Goal: Information Seeking & Learning: Learn about a topic

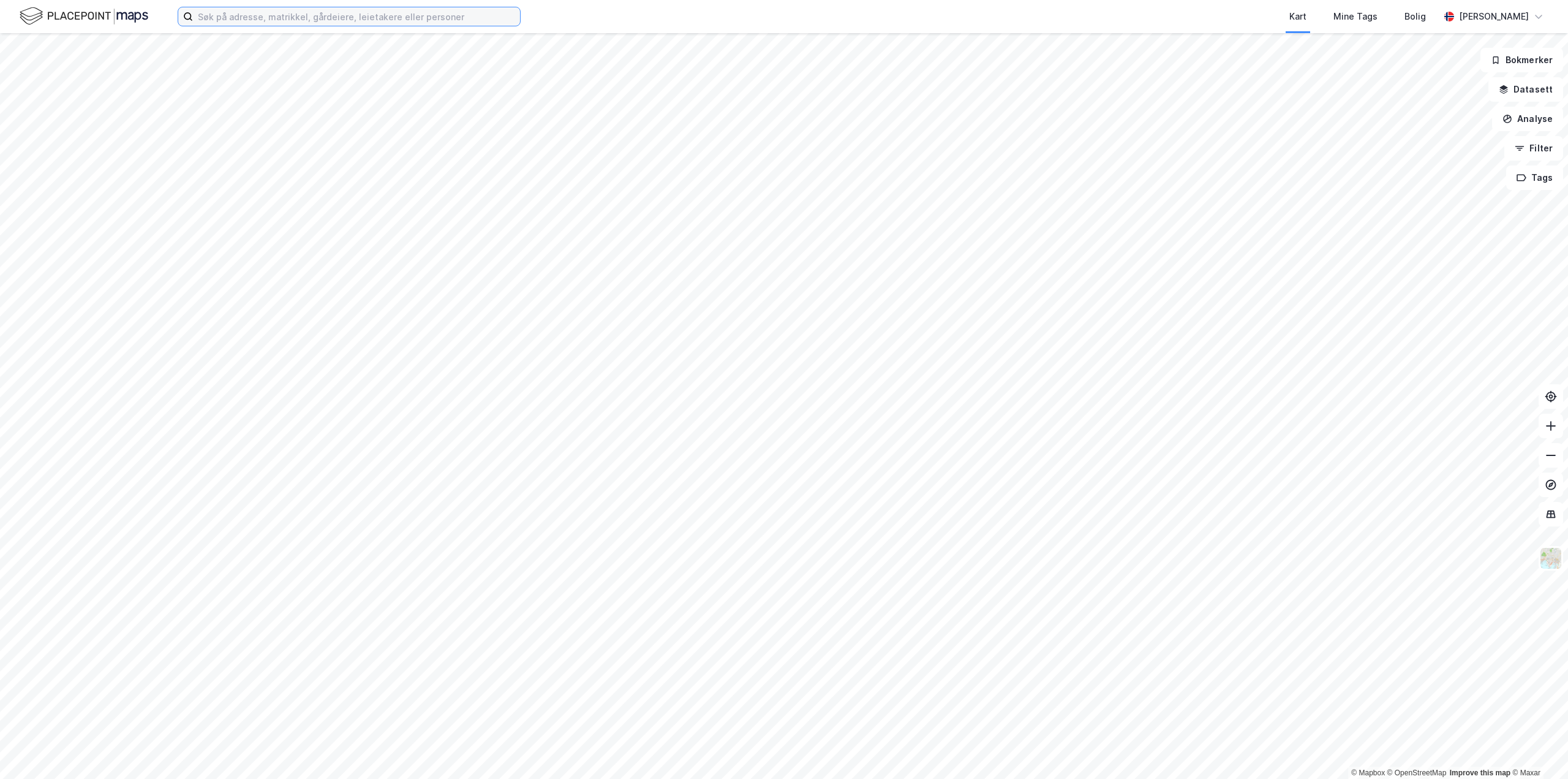
click at [242, 20] on input at bounding box center [357, 16] width 327 height 18
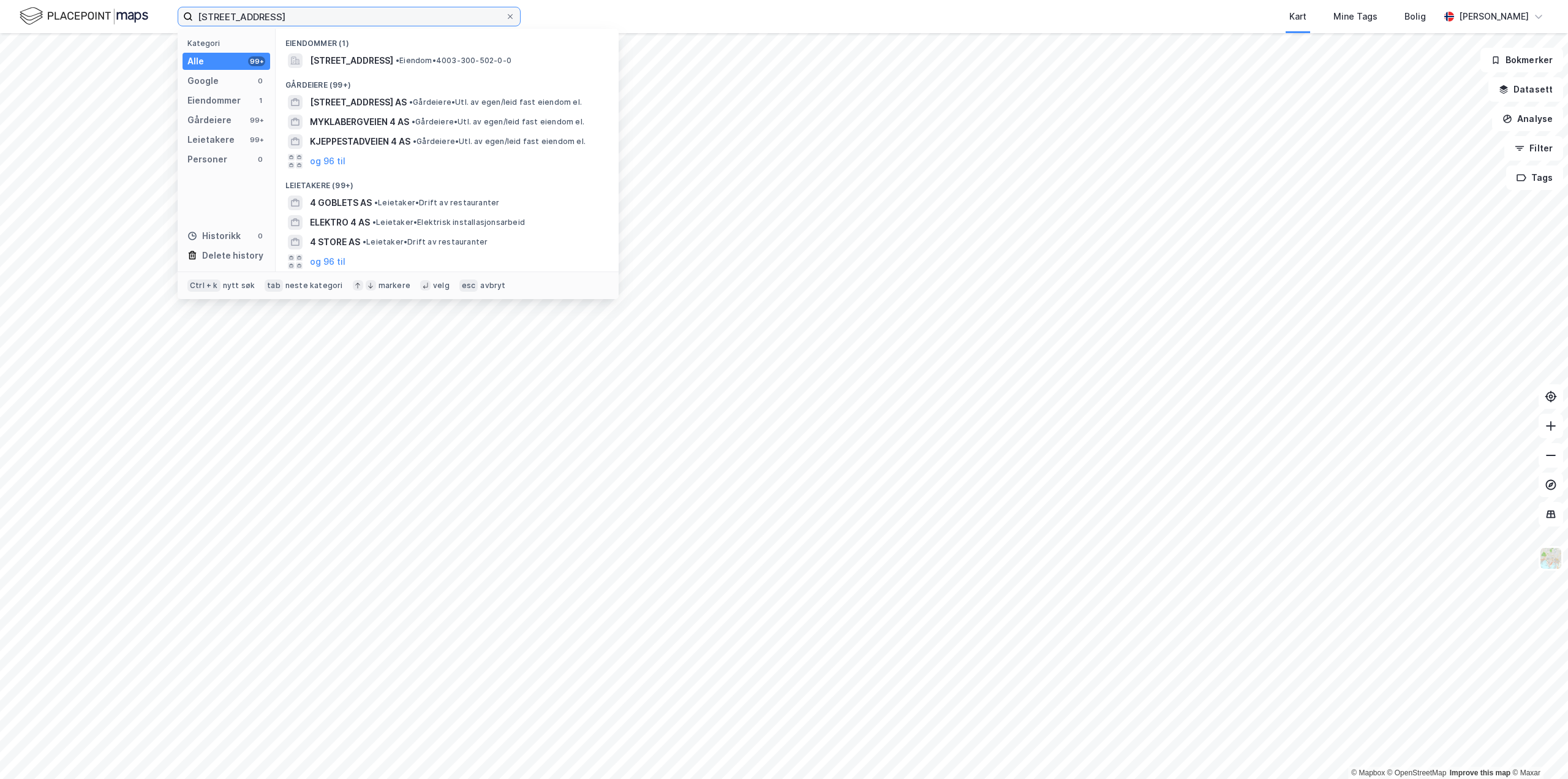
click at [230, 14] on input "[STREET_ADDRESS]" at bounding box center [349, 16] width 312 height 18
click at [231, 14] on input "[STREET_ADDRESS]" at bounding box center [349, 16] width 312 height 18
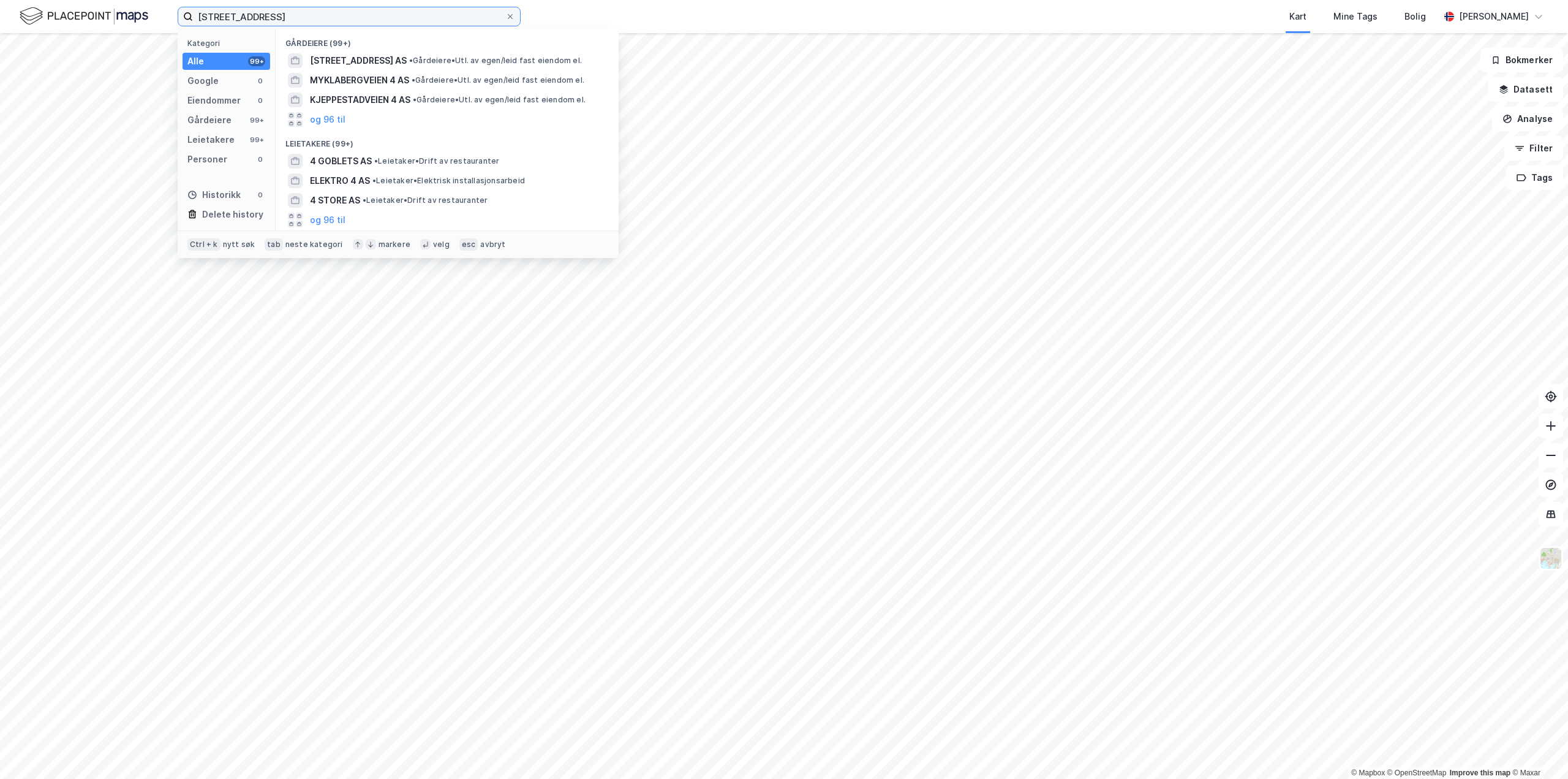
click at [267, 19] on input "[STREET_ADDRESS]" at bounding box center [349, 16] width 312 height 18
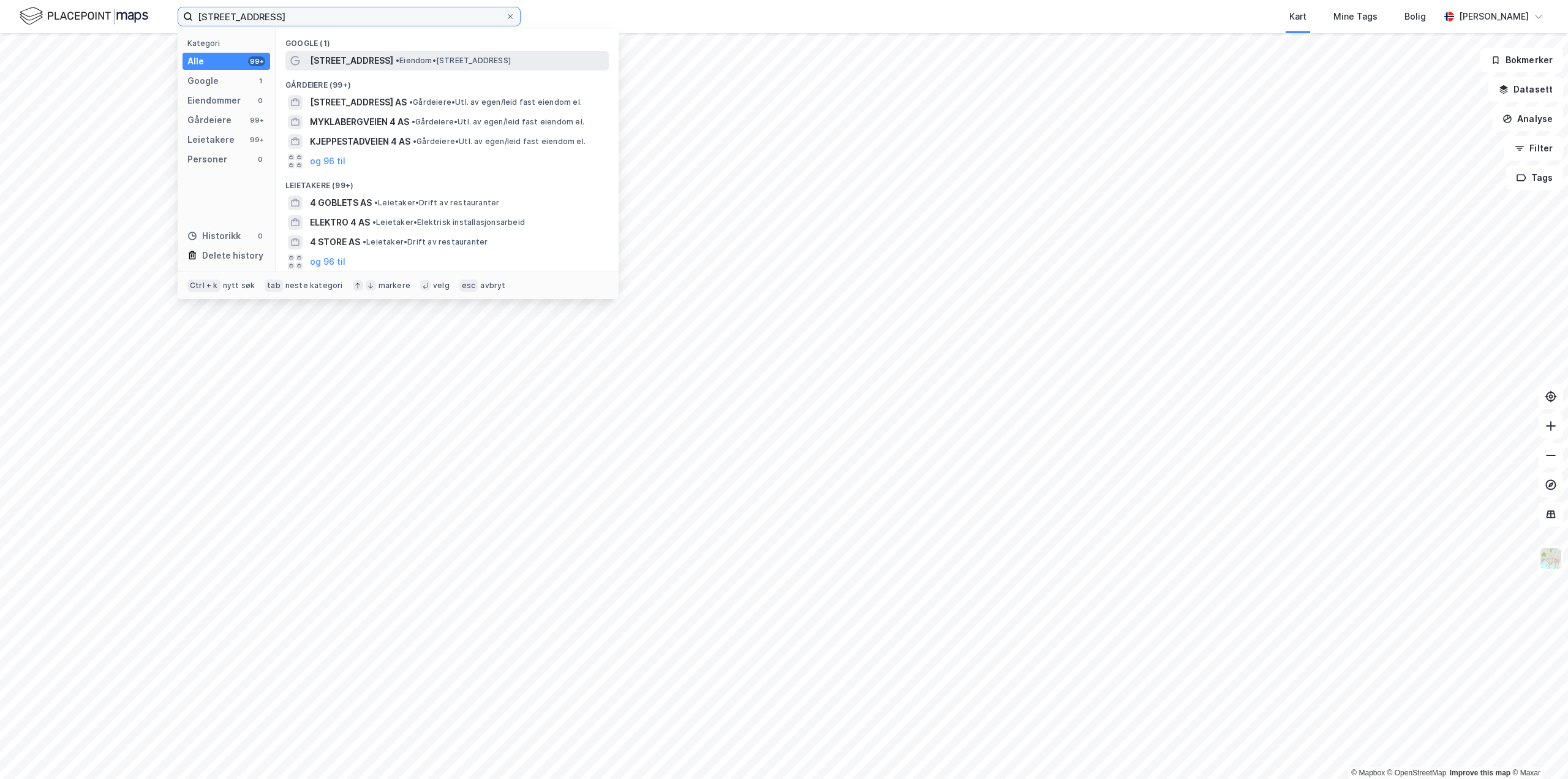
type input "[STREET_ADDRESS]"
click at [355, 58] on span "[STREET_ADDRESS]" at bounding box center [352, 60] width 84 height 14
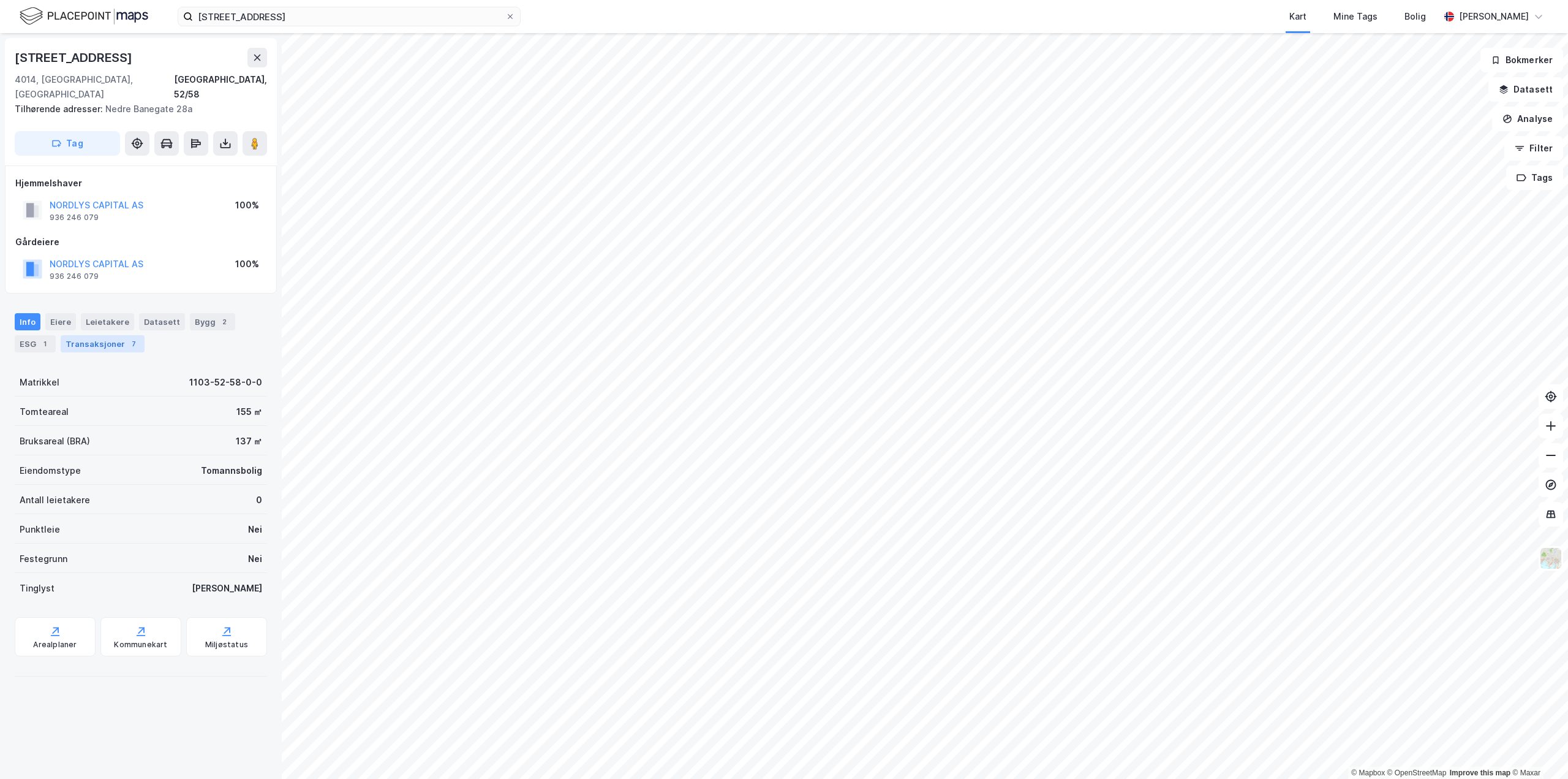
click at [87, 335] on div "Transaksjoner 7" at bounding box center [103, 343] width 84 height 17
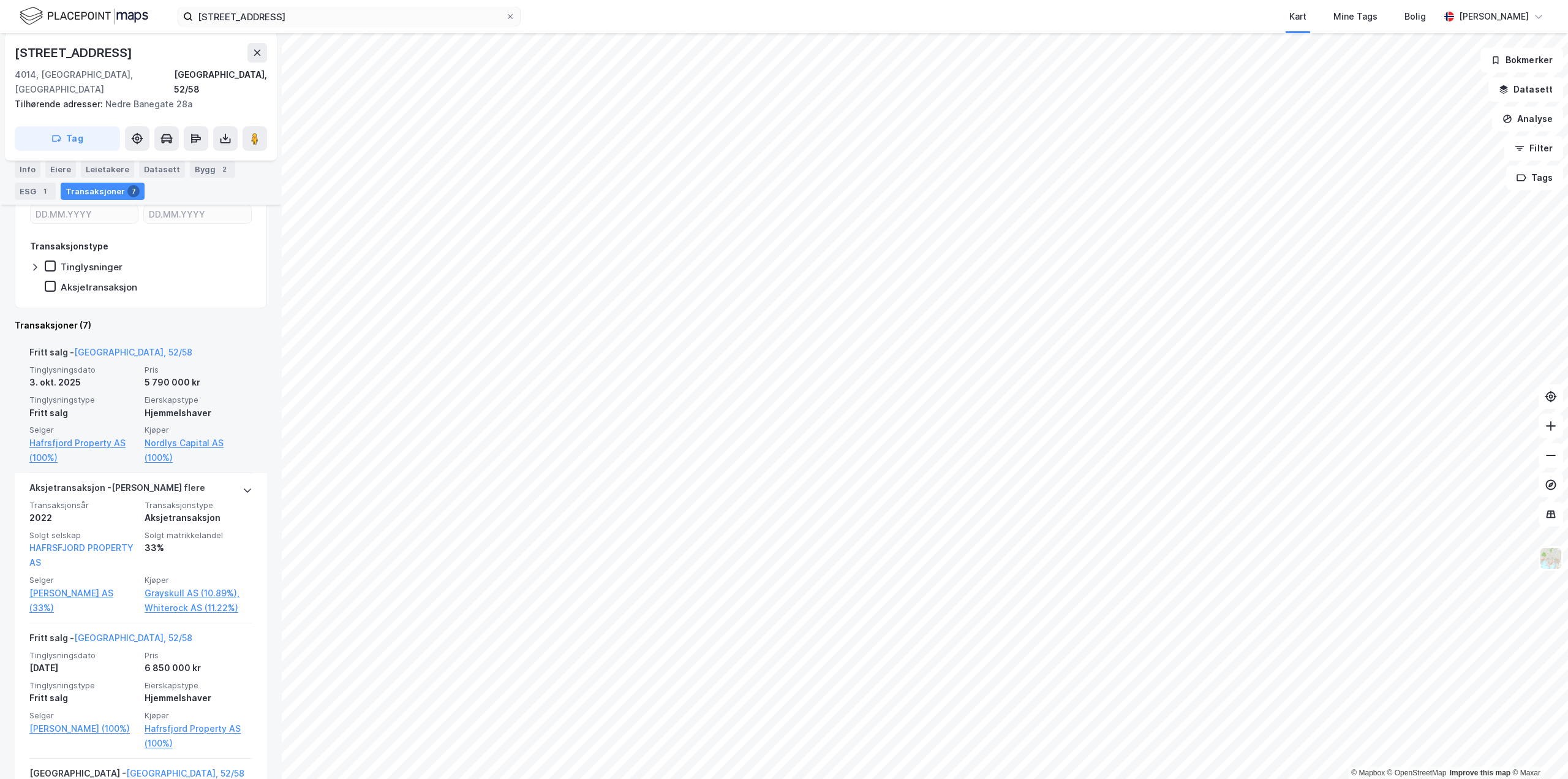
scroll to position [245, 0]
click at [173, 435] on link "Nordlys Capital AS (100%)" at bounding box center [198, 449] width 107 height 29
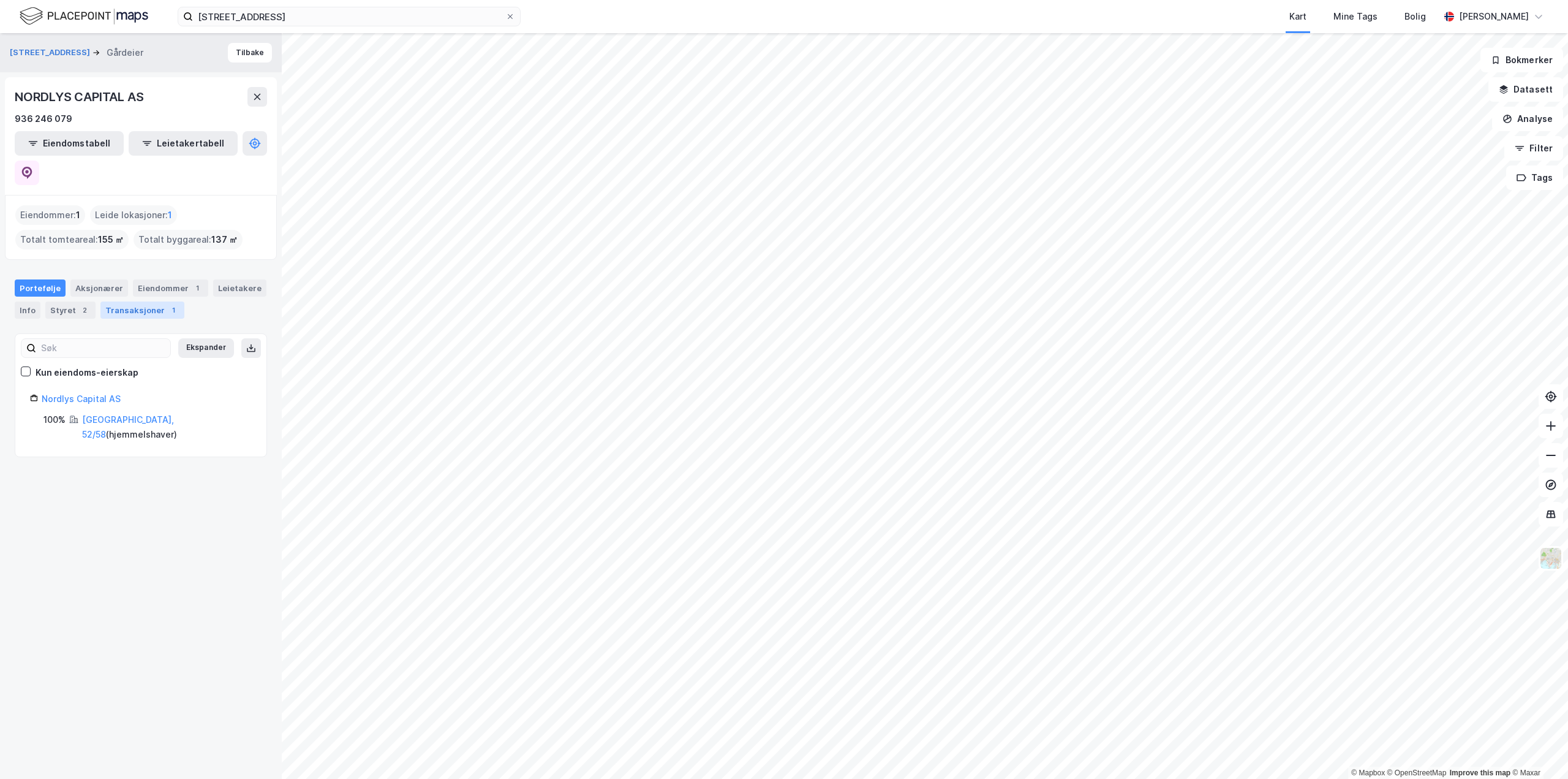
click at [137, 302] on div "Transaksjoner 1" at bounding box center [143, 310] width 84 height 17
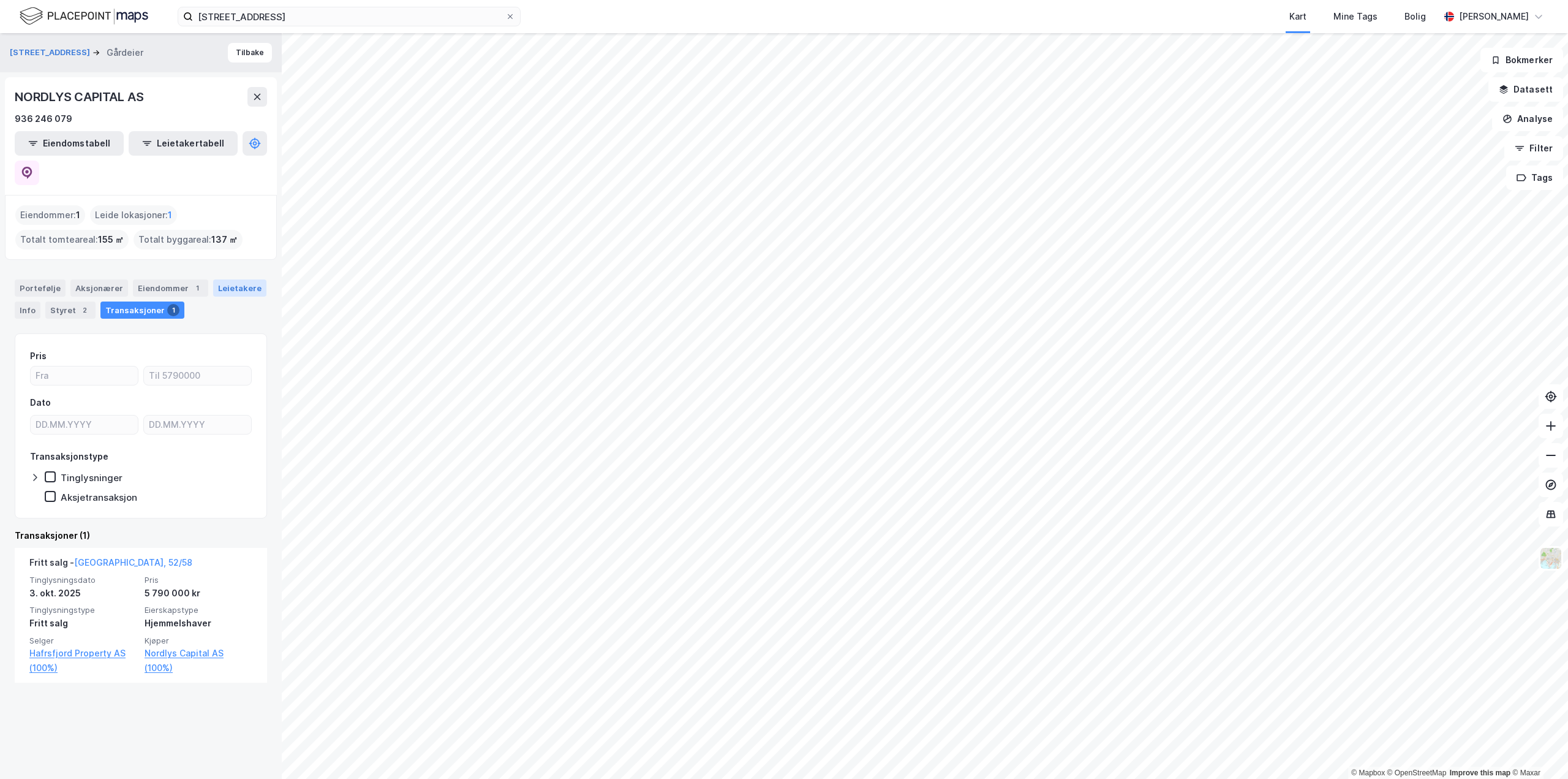
click at [234, 280] on div "Leietakere" at bounding box center [240, 288] width 53 height 17
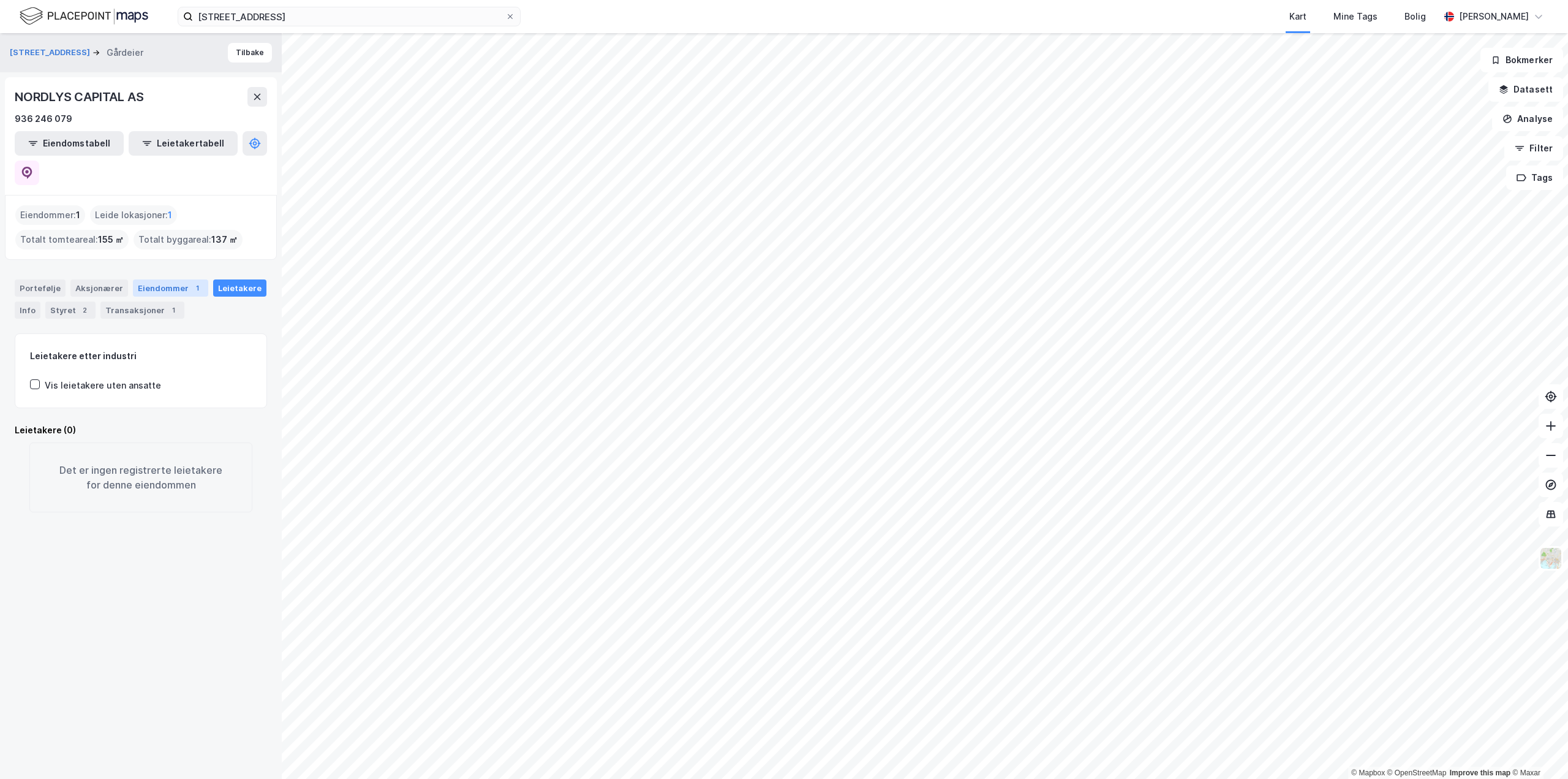
click at [147, 280] on div "Eiendommer 1" at bounding box center [170, 288] width 75 height 17
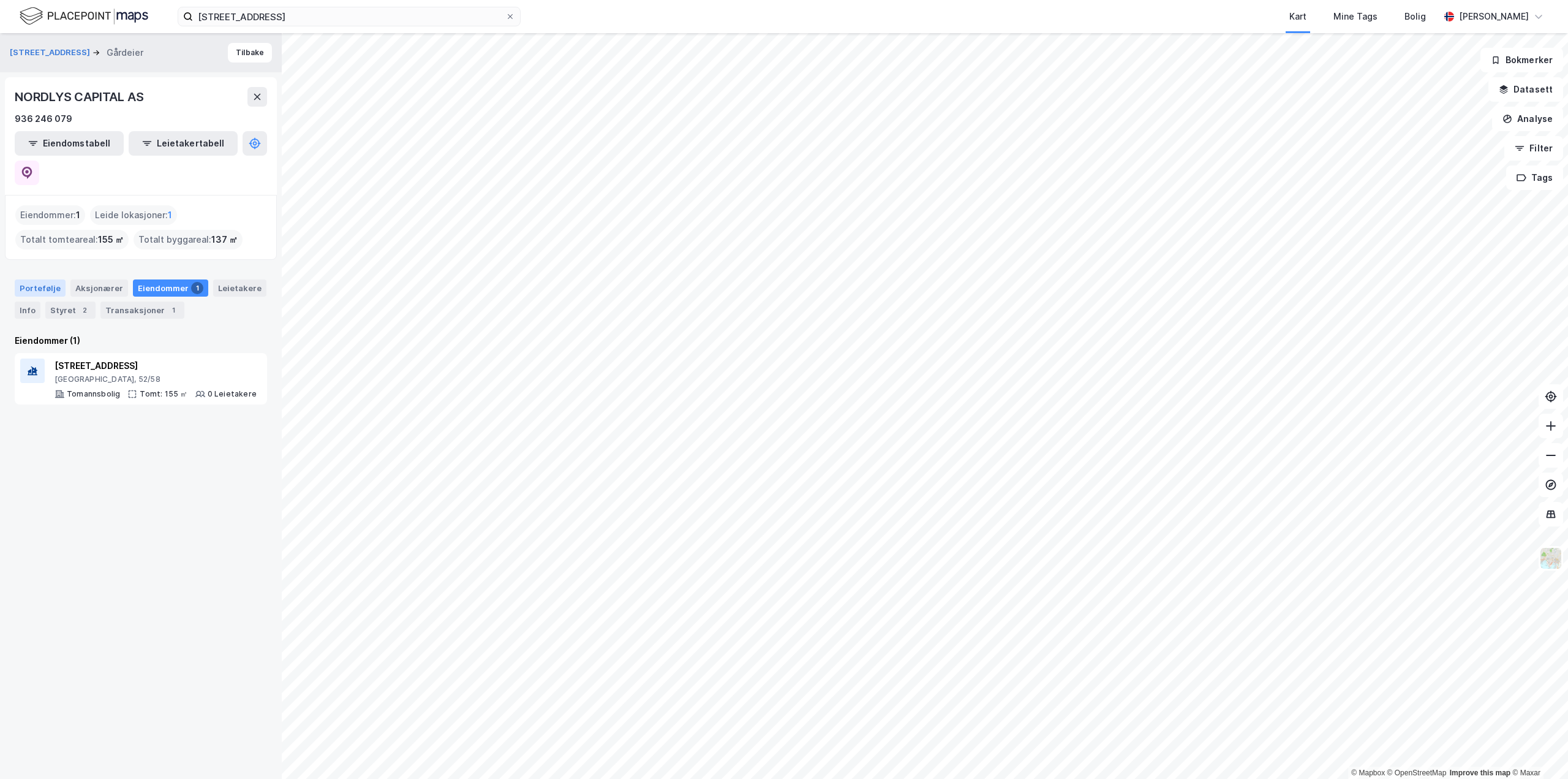
click at [38, 280] on div "Portefølje" at bounding box center [39, 288] width 50 height 17
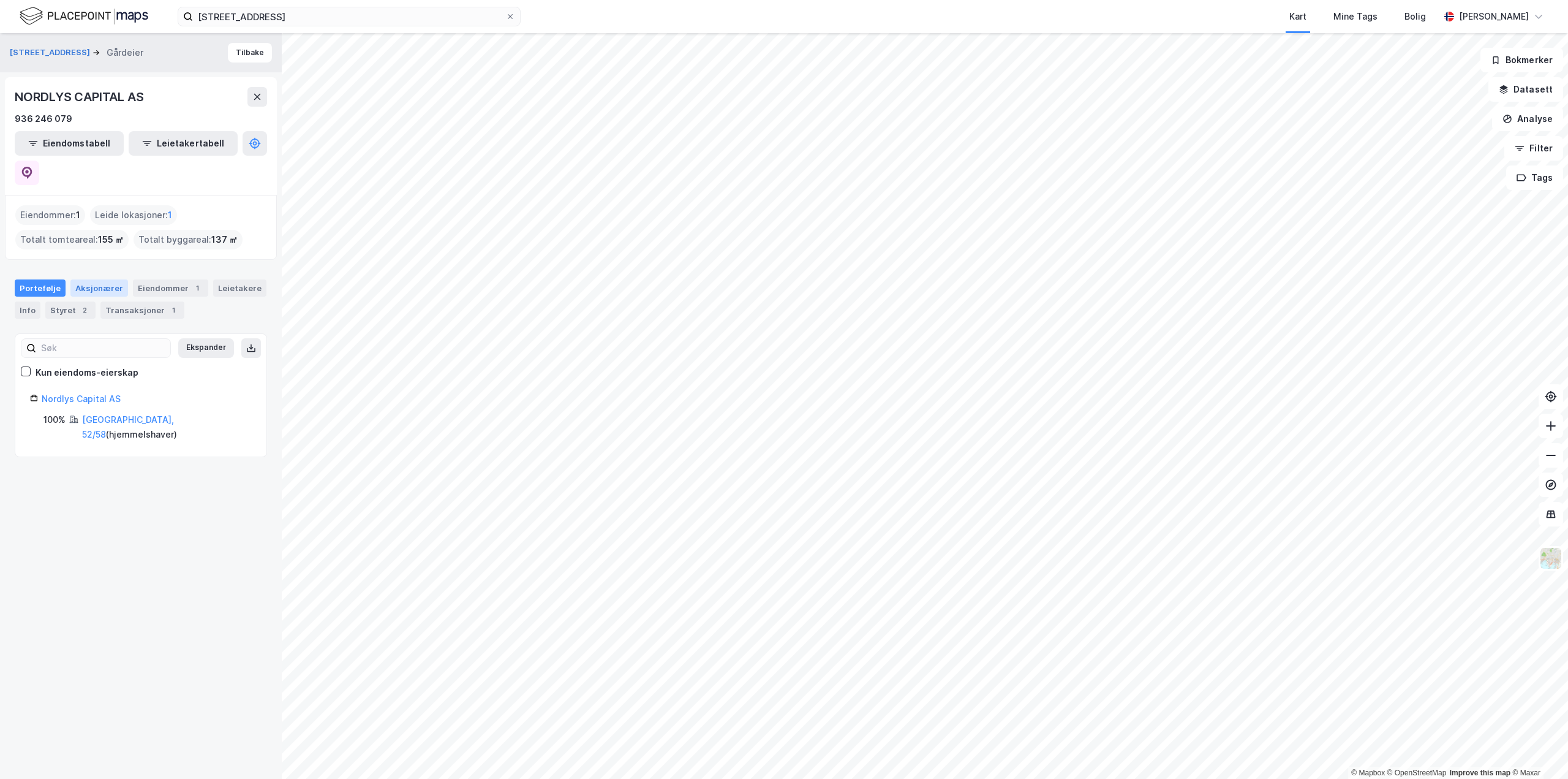
click at [88, 280] on div "Aksjonærer" at bounding box center [99, 288] width 58 height 17
click at [145, 280] on div "Eiendommer 1" at bounding box center [170, 288] width 75 height 17
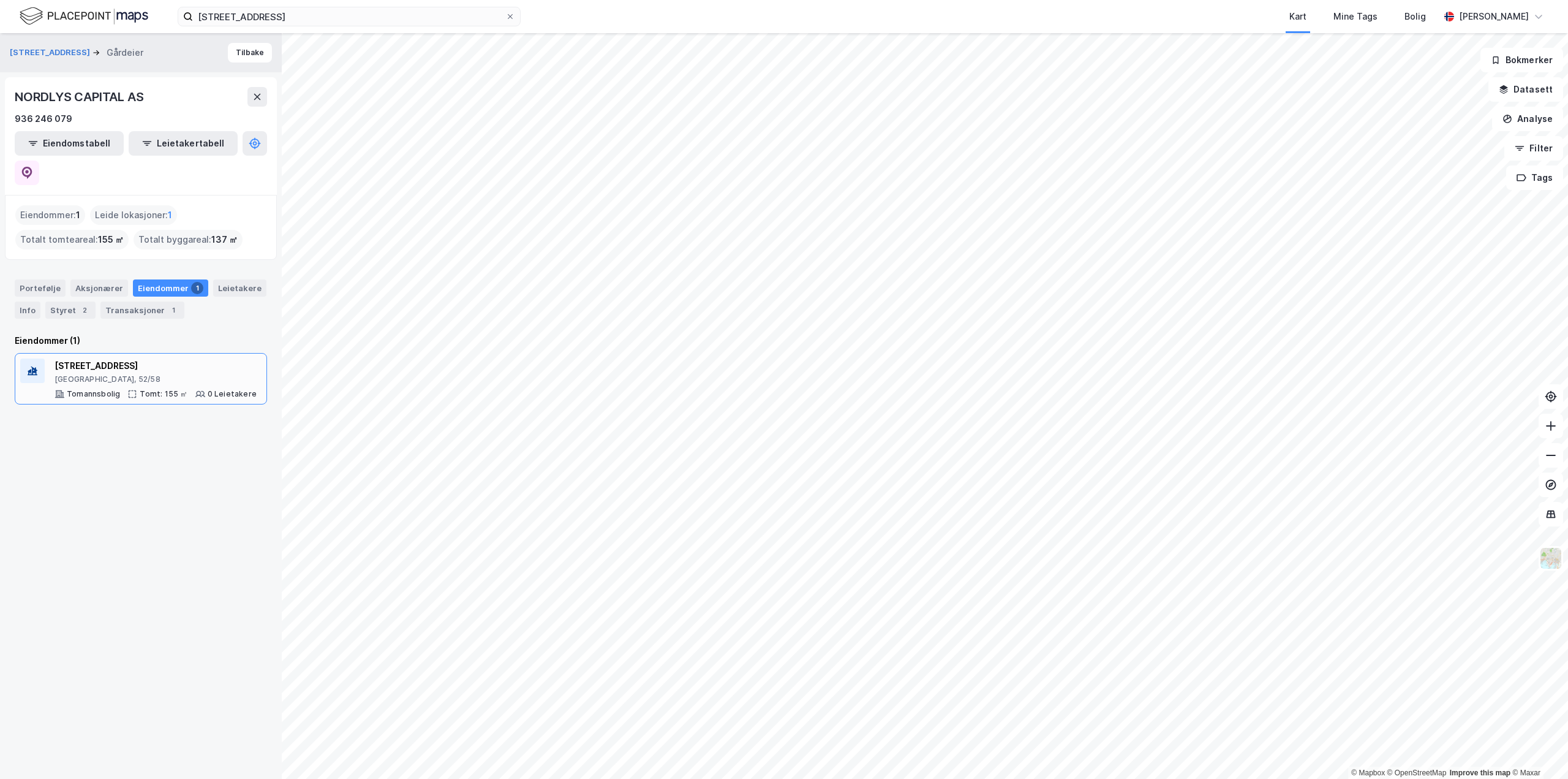
click at [71, 359] on div "[STREET_ADDRESS]" at bounding box center [155, 365] width 203 height 14
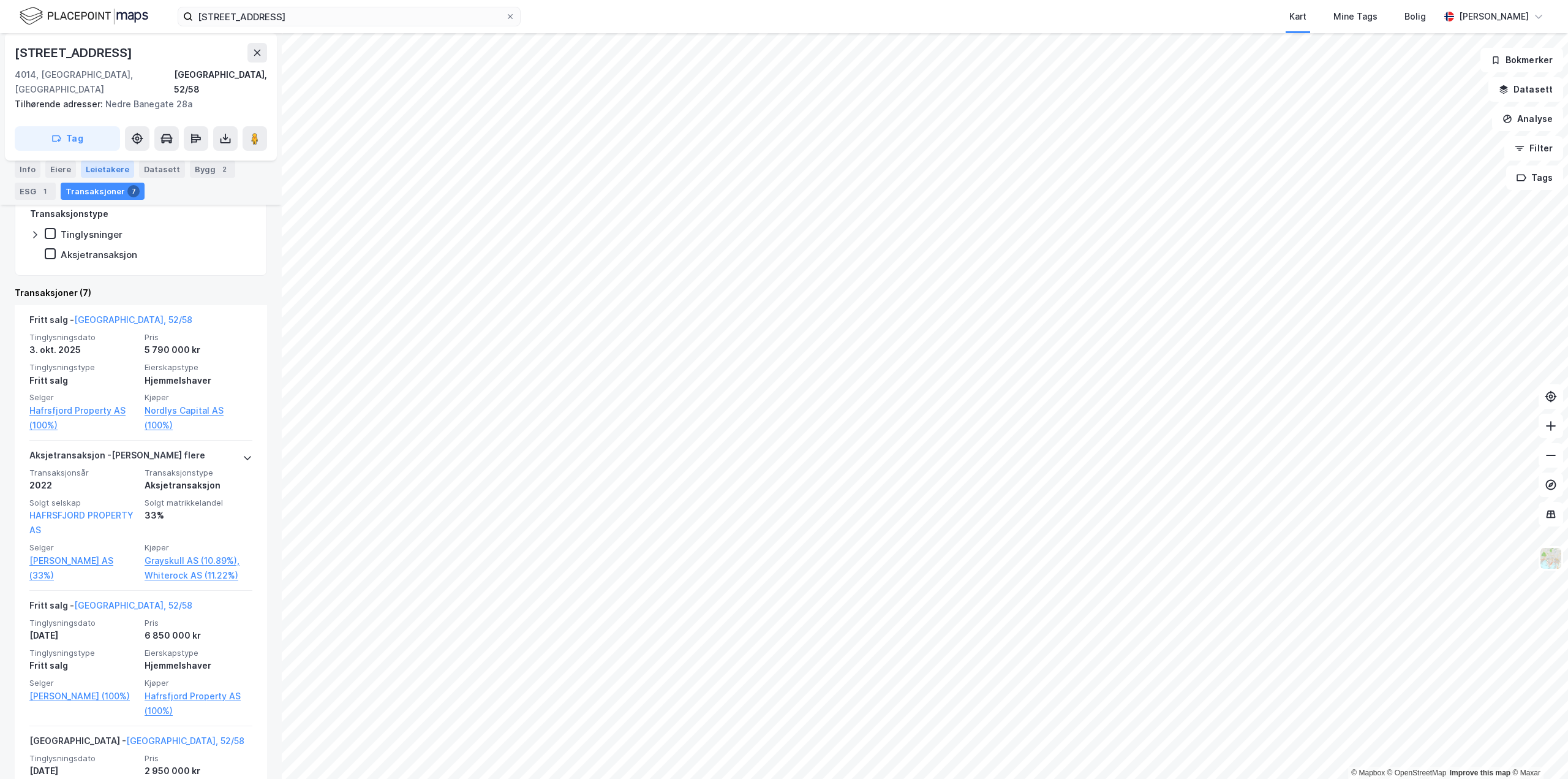
scroll to position [306, 0]
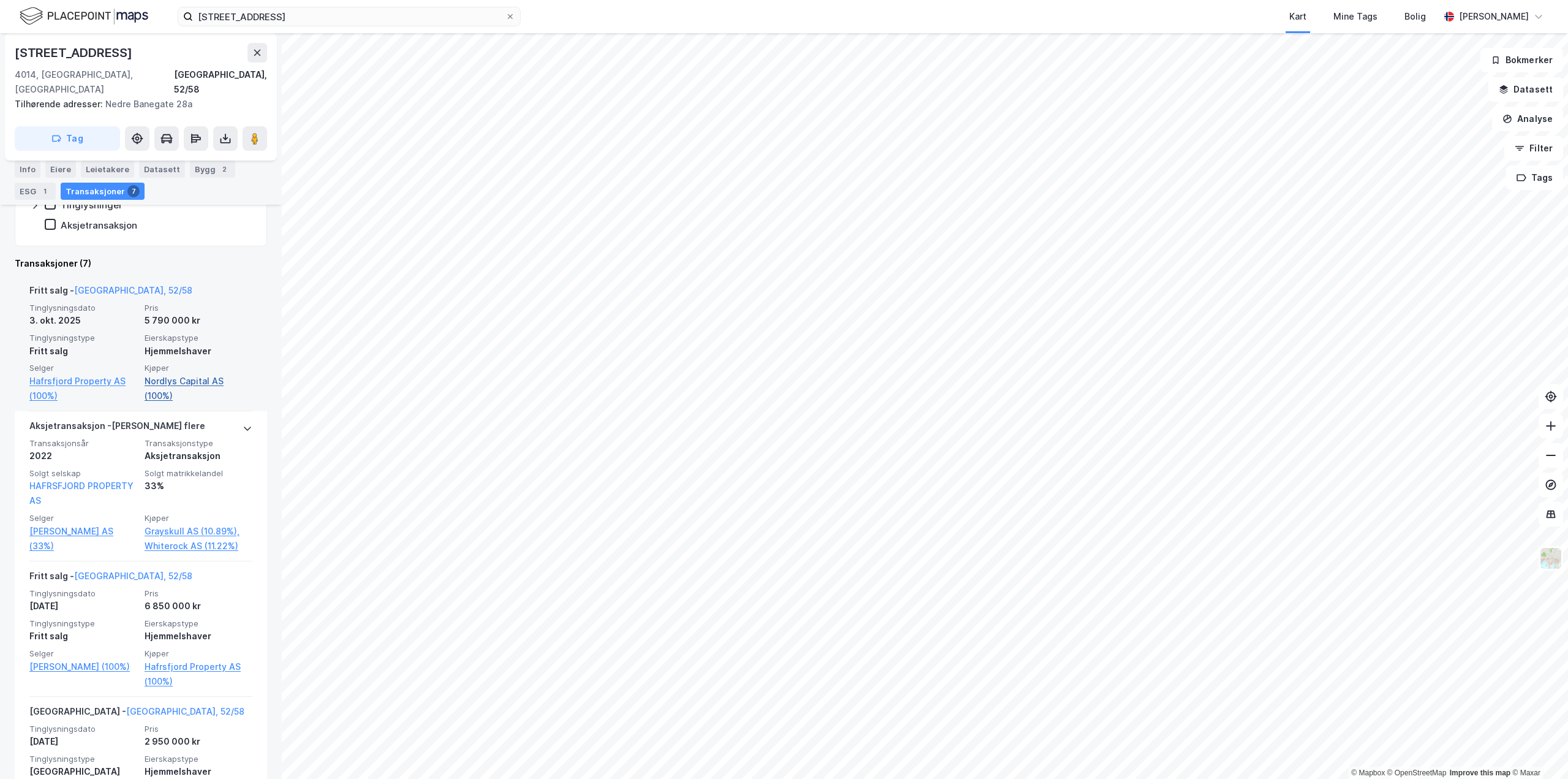
click at [184, 374] on link "Nordlys Capital AS (100%)" at bounding box center [198, 388] width 107 height 29
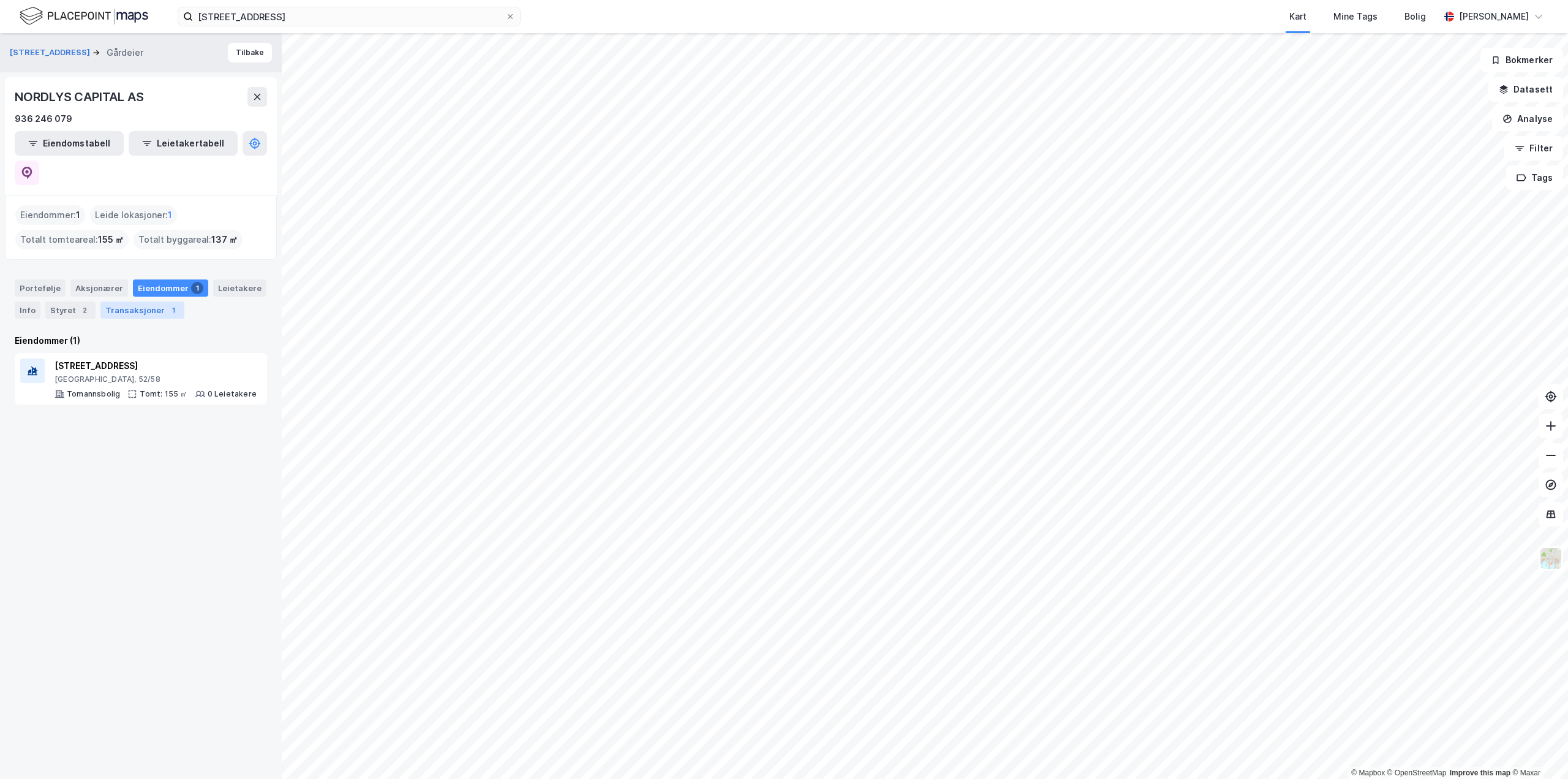
click at [123, 302] on div "Transaksjoner 1" at bounding box center [143, 310] width 84 height 17
